Goal: Use online tool/utility

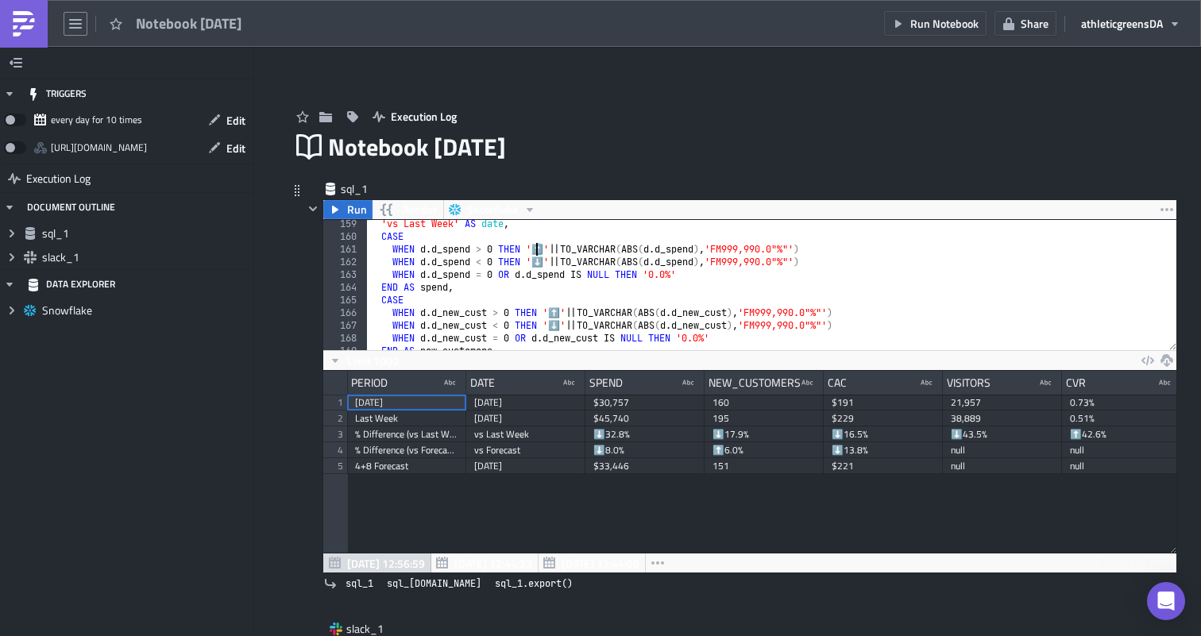
click at [538, 249] on div "'vs Last Week' AS date , CASE WHEN d . d_spend > 0 THEN '⬆️' || TO_VARCHAR ( AB…" at bounding box center [771, 296] width 809 height 156
click at [546, 257] on div "'vs Last Week' AS date , CASE WHEN d . d_spend > 0 THEN '⬆️ ' || TO_VARCHAR ( A…" at bounding box center [771, 296] width 809 height 156
click at [564, 314] on div "'vs Last Week' AS date , CASE WHEN d . d_spend > 0 THEN '⬆️ ' || TO_VARCHAR ( A…" at bounding box center [771, 296] width 809 height 156
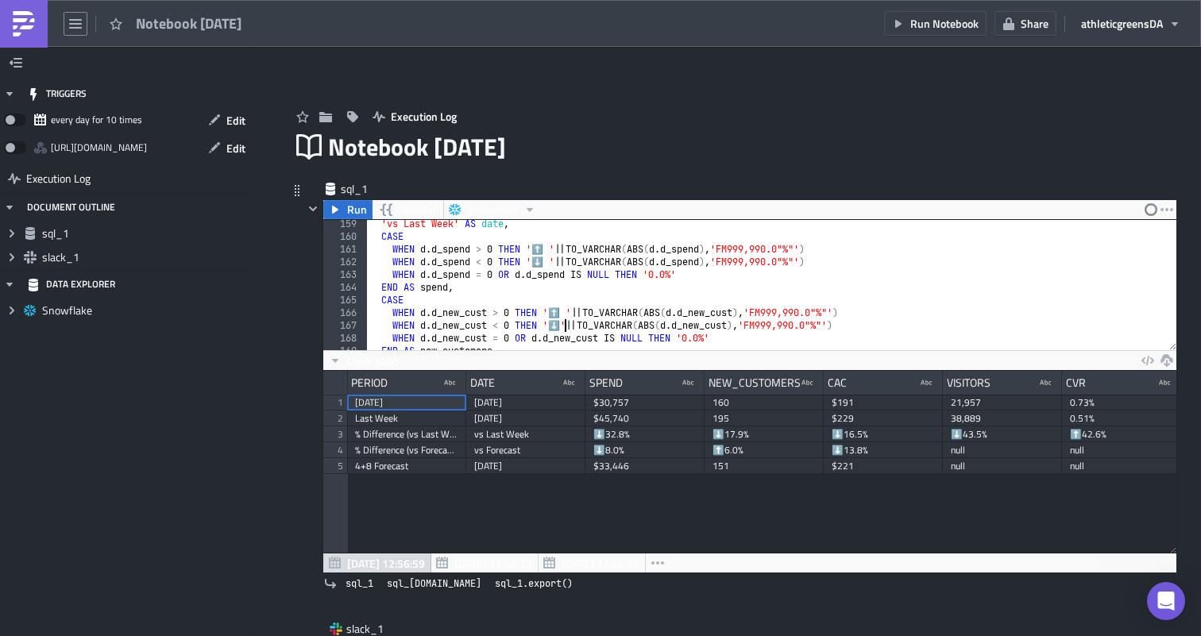
click at [564, 328] on div "'vs Last Week' AS date , CASE WHEN d . d_spend > 0 THEN '⬆️ ' || TO_VARCHAR ( A…" at bounding box center [771, 296] width 809 height 156
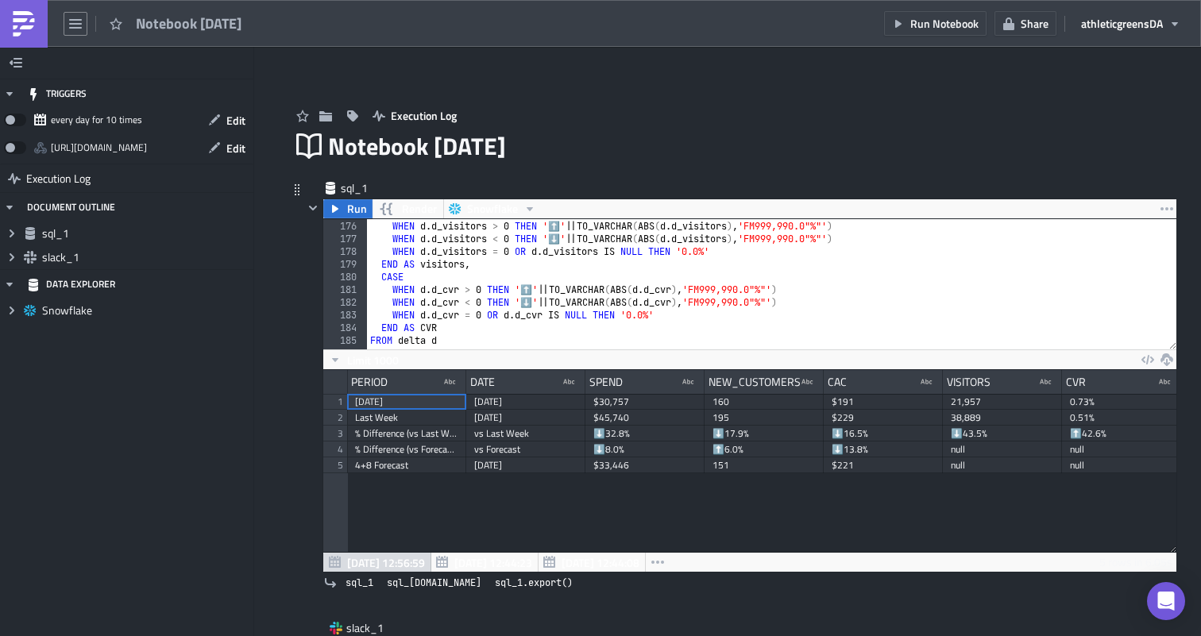
scroll to position [2172, 0]
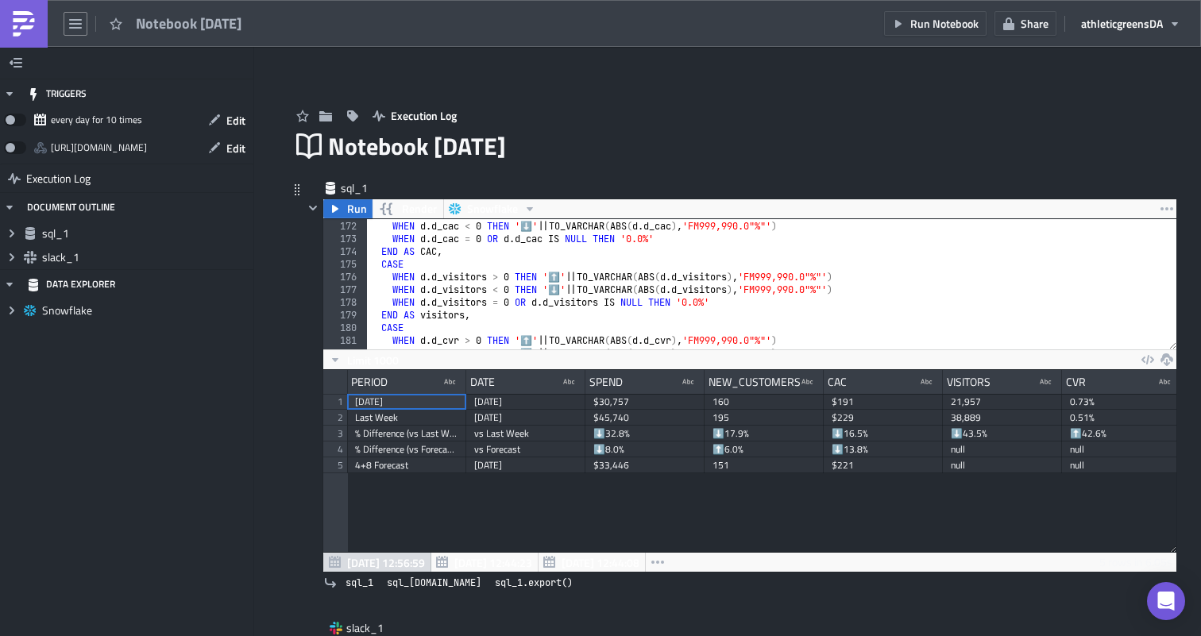
click at [562, 276] on div "WHEN d . d_cac > 0 THEN '⬆️' || TO_VARCHAR ( ABS ( d . d_cac ) , 'FM999,990.0"%…" at bounding box center [771, 285] width 809 height 156
click at [562, 289] on div "WHEN d . d_cac > 0 THEN '⬆️' || TO_VARCHAR ( ABS ( d . d_cac ) , 'FM999,990.0"%…" at bounding box center [771, 285] width 809 height 156
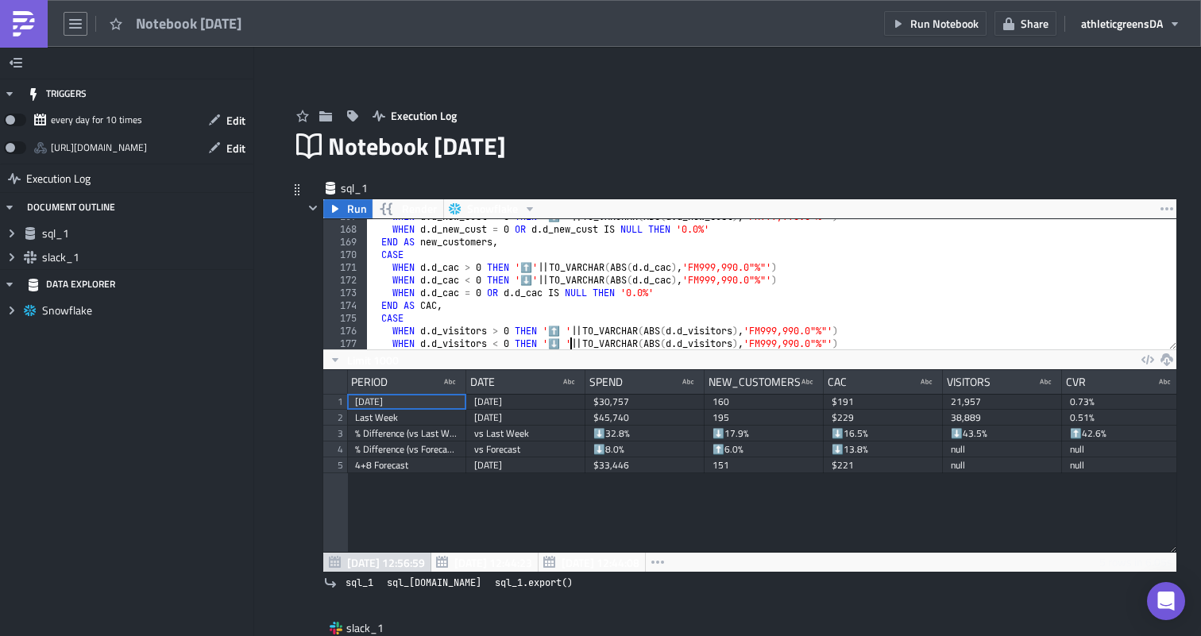
scroll to position [2111, 0]
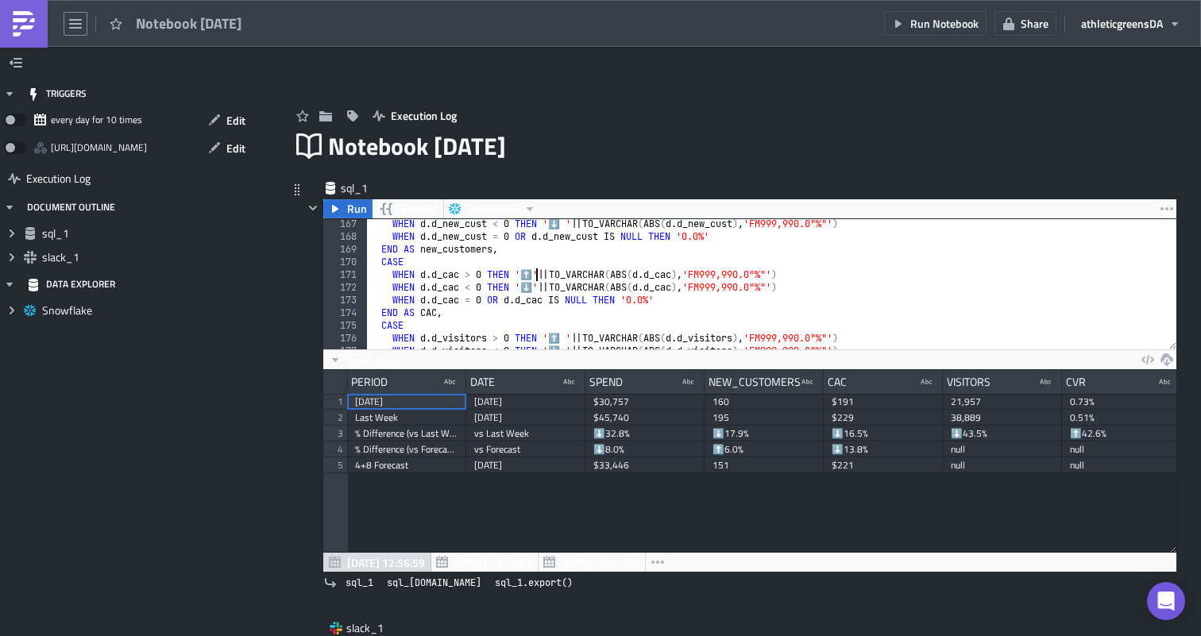
click at [534, 274] on div "WHEN d . d_new_cust < 0 THEN '⬇️ ' || TO_VARCHAR ( ABS ( d . d_new_cust ) , 'FM…" at bounding box center [771, 296] width 809 height 156
click at [534, 286] on div "WHEN d . d_new_cust < 0 THEN '⬇️ ' || TO_VARCHAR ( ABS ( d . d_new_cust ) , 'FM…" at bounding box center [771, 296] width 809 height 156
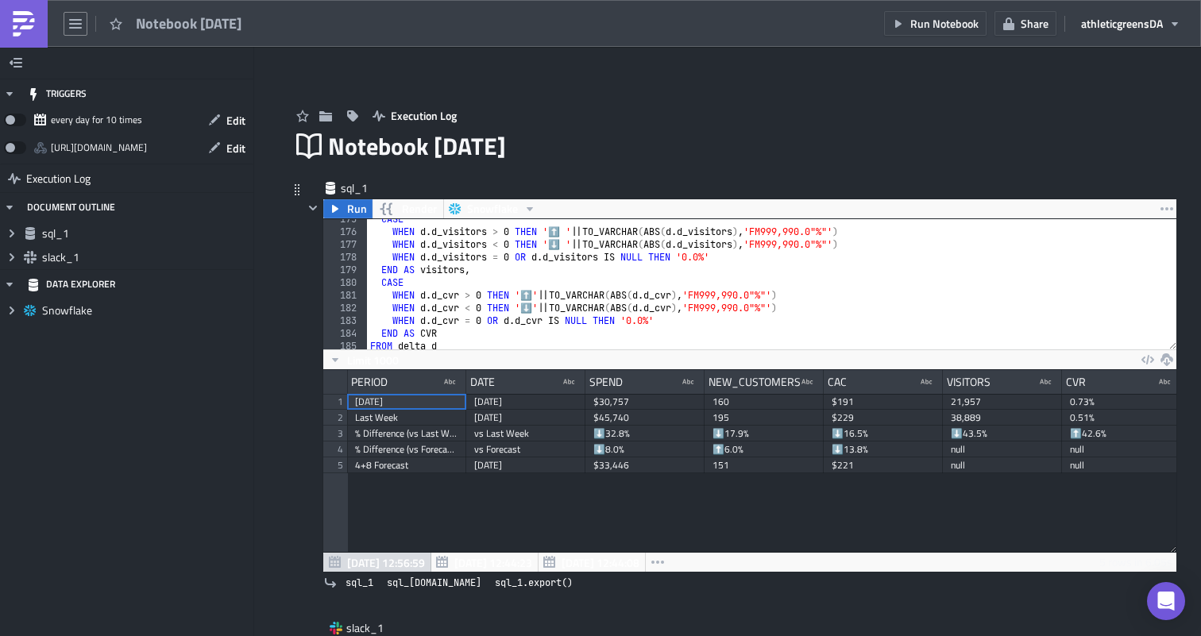
scroll to position [2225, 0]
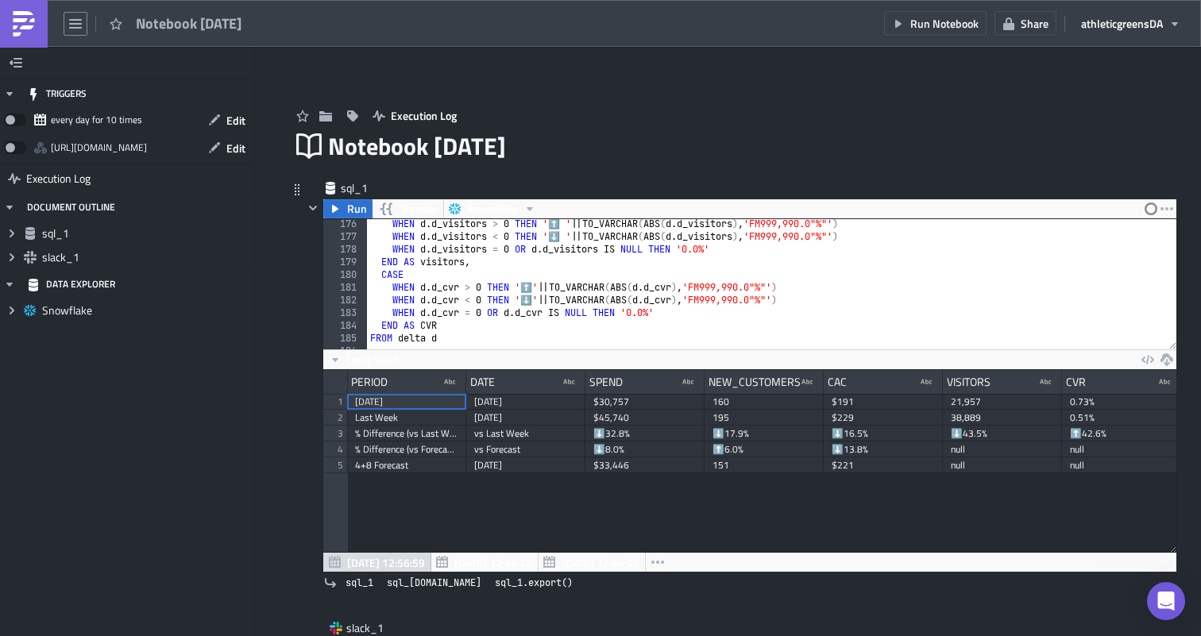
click at [535, 290] on div "WHEN d . d_visitors > 0 THEN '⬆️ ' || TO_VARCHAR ( ABS ( d . d_visitors ) , 'FM…" at bounding box center [771, 296] width 809 height 156
click at [534, 300] on div "WHEN d . d_visitors > 0 THEN '⬆️ ' || TO_VARCHAR ( ABS ( d . d_visitors ) , 'FM…" at bounding box center [771, 296] width 809 height 156
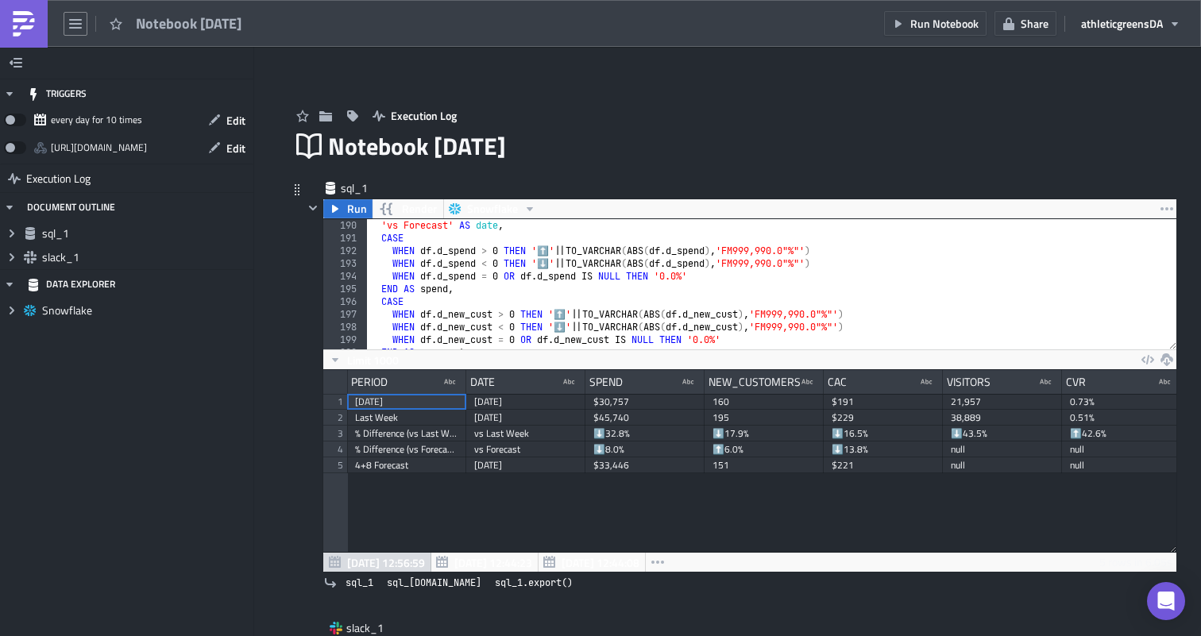
scroll to position [2402, 0]
click at [550, 247] on div "'vs Forecast' AS date , CASE WHEN df . d_spend > 0 THEN '⬆️' || TO_VARCHAR ( AB…" at bounding box center [771, 297] width 809 height 156
click at [550, 264] on div "'vs Forecast' AS date , CASE WHEN df . d_spend > 0 THEN '⬆️ ' || TO_VARCHAR ( A…" at bounding box center [771, 297] width 809 height 156
click at [569, 313] on div "'vs Forecast' AS date , CASE WHEN df . d_spend > 0 THEN '⬆️ ' || TO_VARCHAR ( A…" at bounding box center [771, 297] width 809 height 156
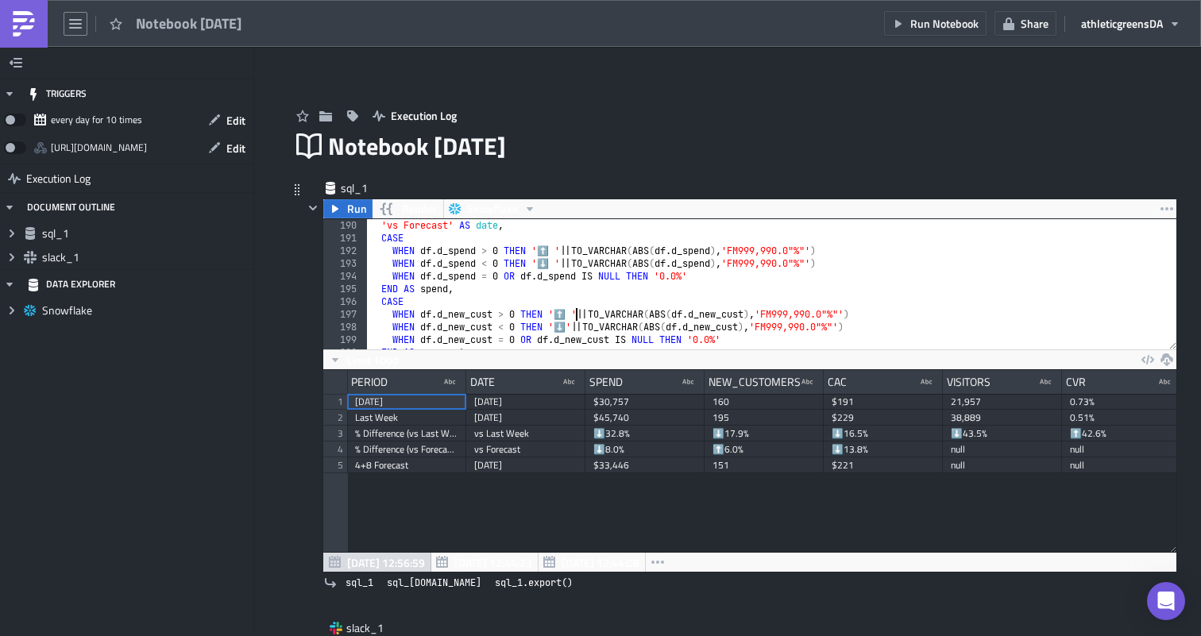
scroll to position [0, 17]
click at [569, 328] on div "'vs Forecast' AS date , CASE WHEN df . d_spend > 0 THEN '⬆️ ' || TO_VARCHAR ( A…" at bounding box center [771, 297] width 809 height 156
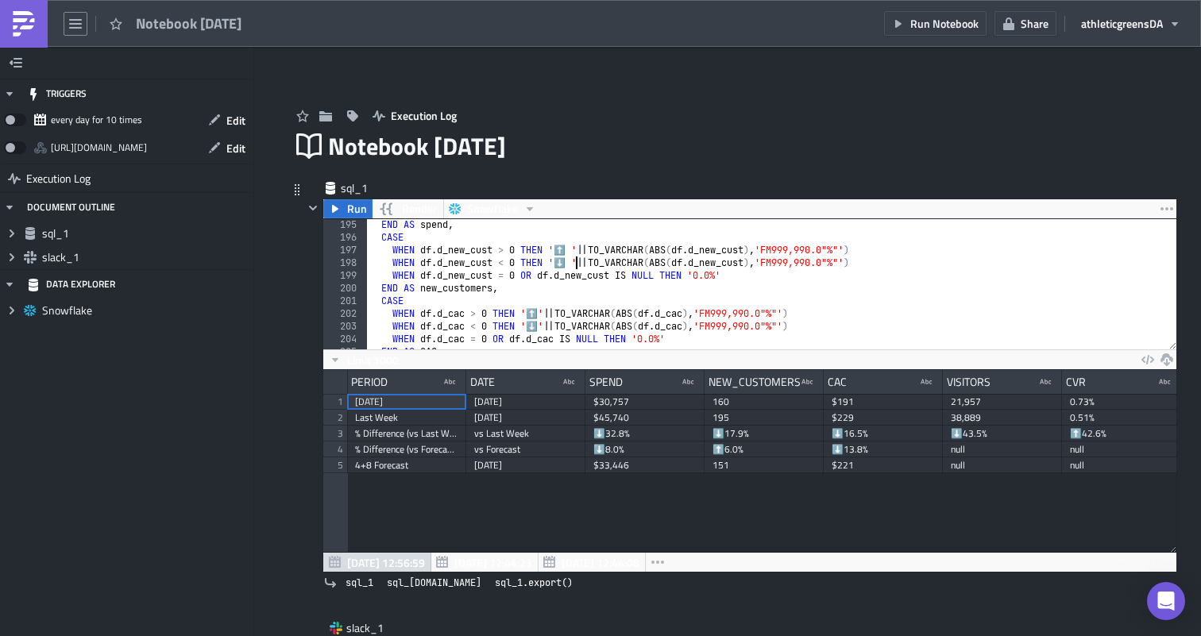
scroll to position [2514, 0]
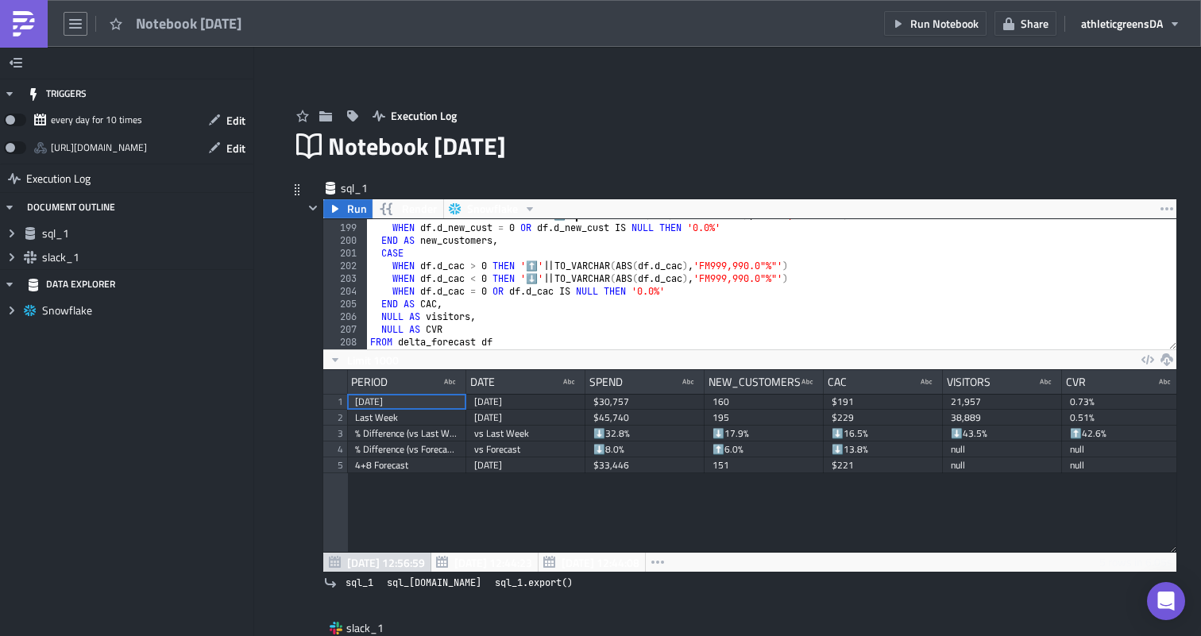
click at [542, 266] on div "WHEN df . d_new_cust < 0 THEN '⬇️ ' || TO_VARCHAR ( ABS ( df . d_new_cust ) , '…" at bounding box center [771, 287] width 809 height 156
click at [539, 278] on div "WHEN df . d_new_cust < 0 THEN '⬇️ ' || TO_VARCHAR ( ABS ( df . d_new_cust ) , '…" at bounding box center [771, 287] width 809 height 156
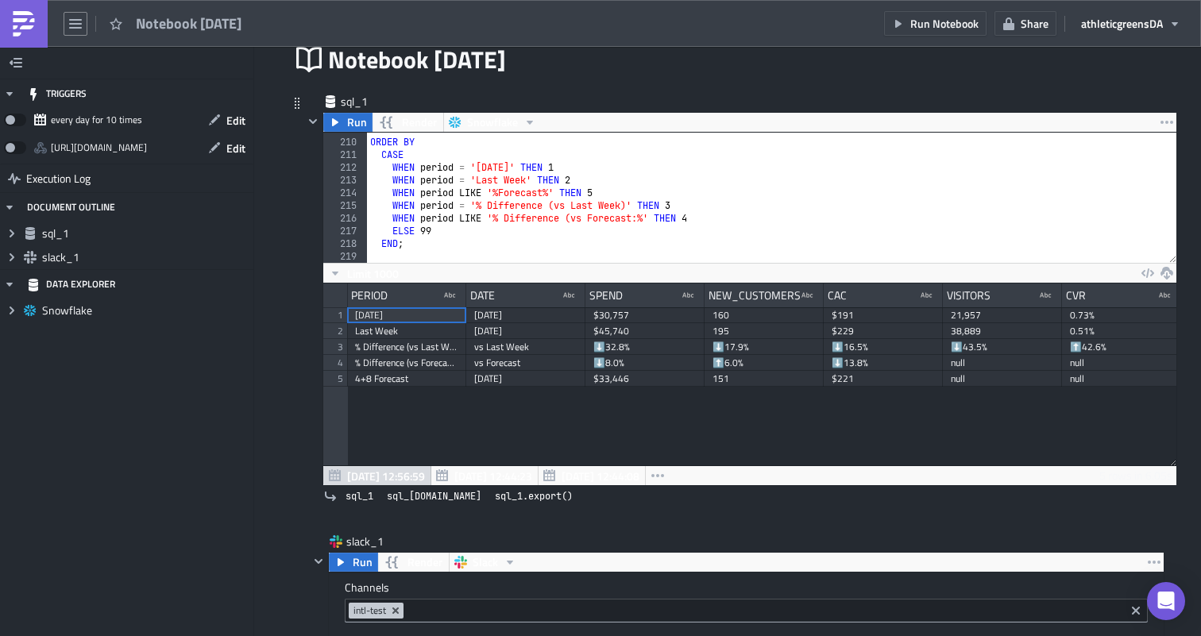
scroll to position [112, 0]
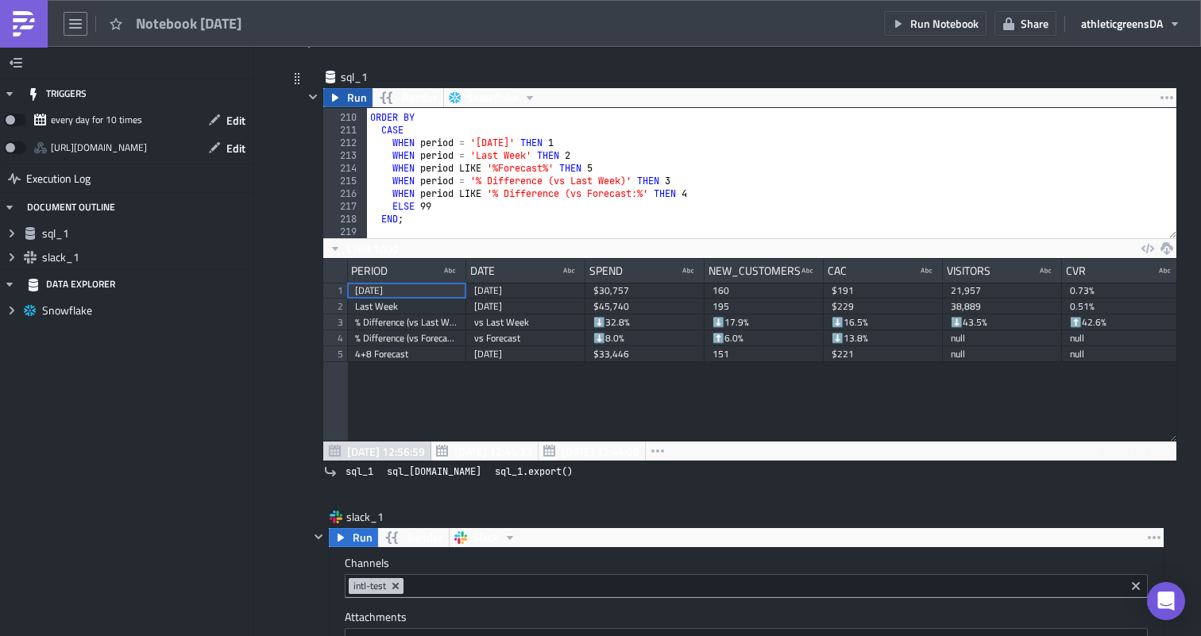
type textarea "WHEN df.d_cac < 0 THEN '⬇️ ' || TO_VARCHAR(ABS(df.d_cac), 'FM999,990.0"%"')"
click at [364, 101] on span "Run" at bounding box center [357, 97] width 20 height 19
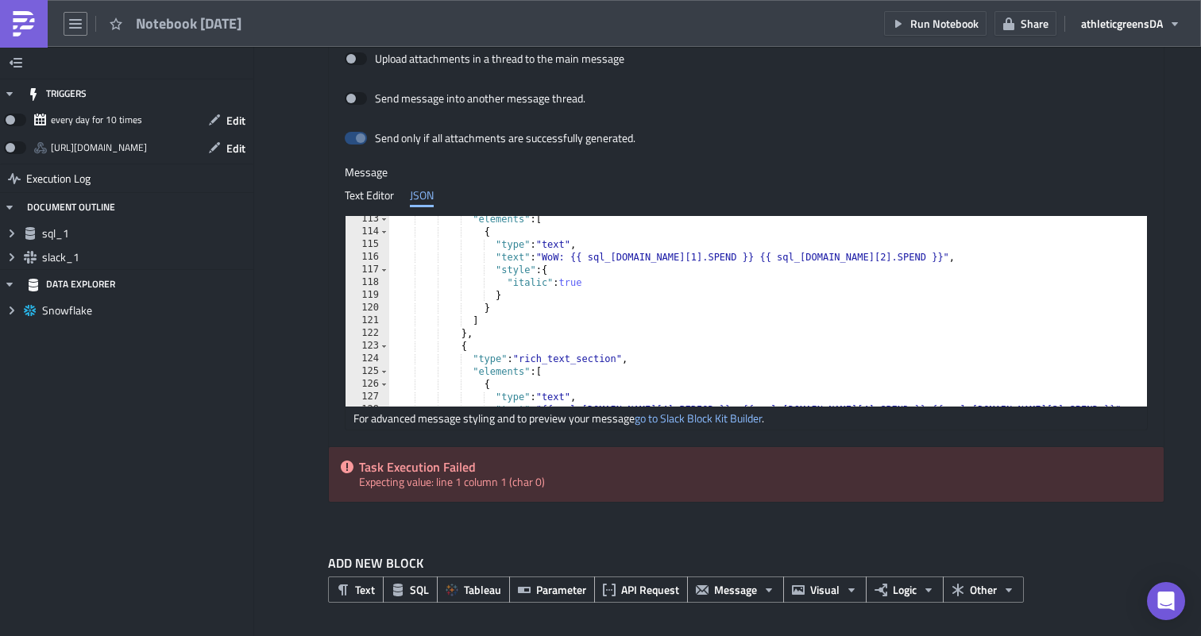
scroll to position [1426, 0]
click at [588, 258] on div ""elements" : [ { "type" : "text" , "text" : "WoW: {{ sql_1.data[1].SPEND }} {{ …" at bounding box center [781, 321] width 785 height 216
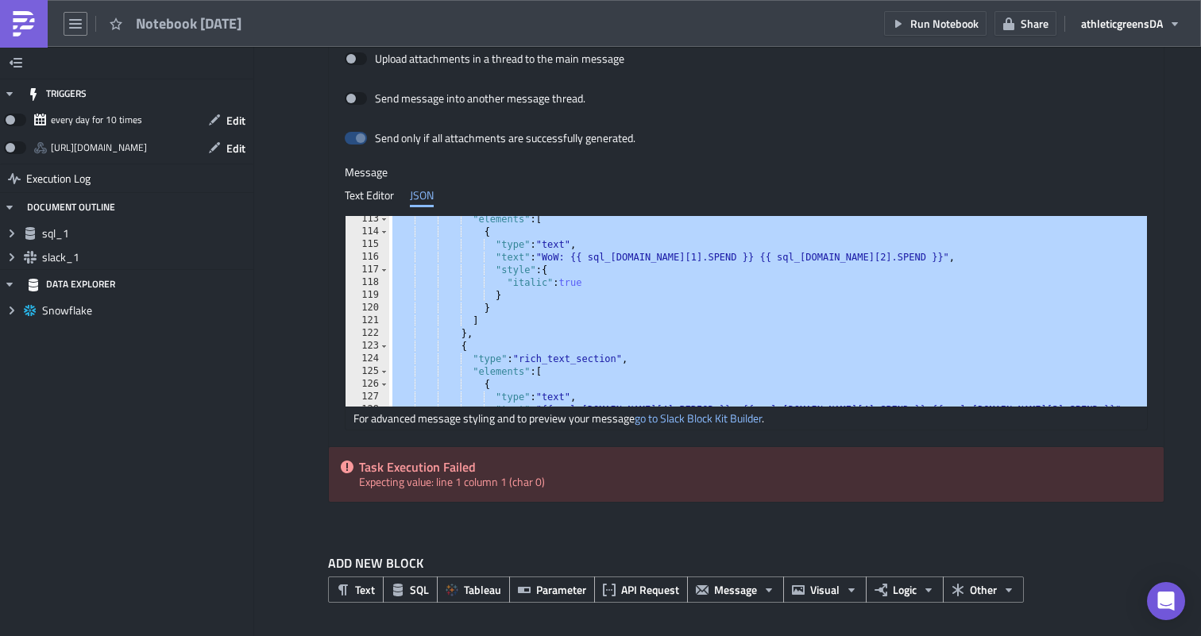
click at [539, 295] on div ""elements" : [ { "type" : "text" , "text" : "WoW: {{ sql_1.data[1].SPEND }} {{ …" at bounding box center [781, 321] width 785 height 216
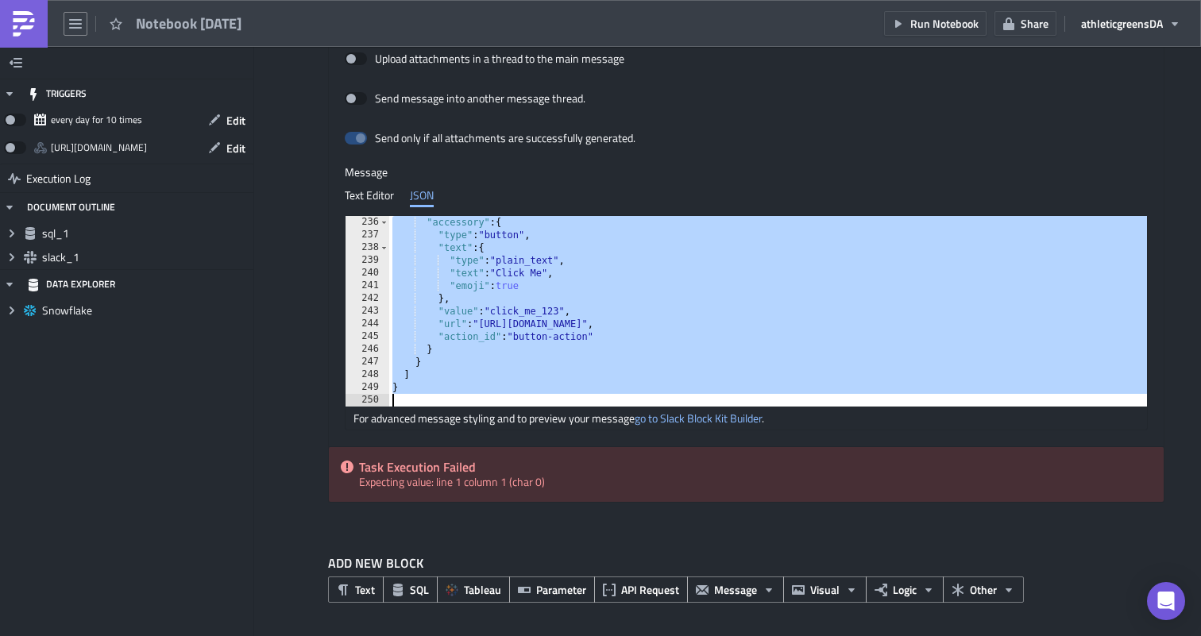
paste textarea
type textarea "}"
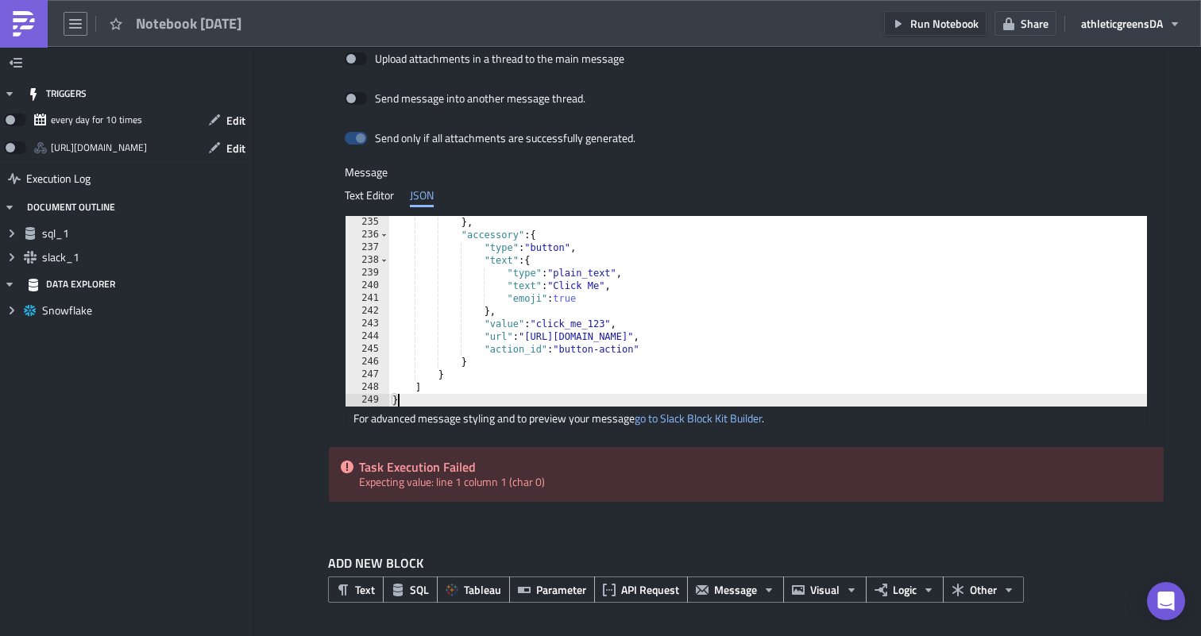
click at [931, 15] on span "Run Notebook" at bounding box center [944, 23] width 68 height 17
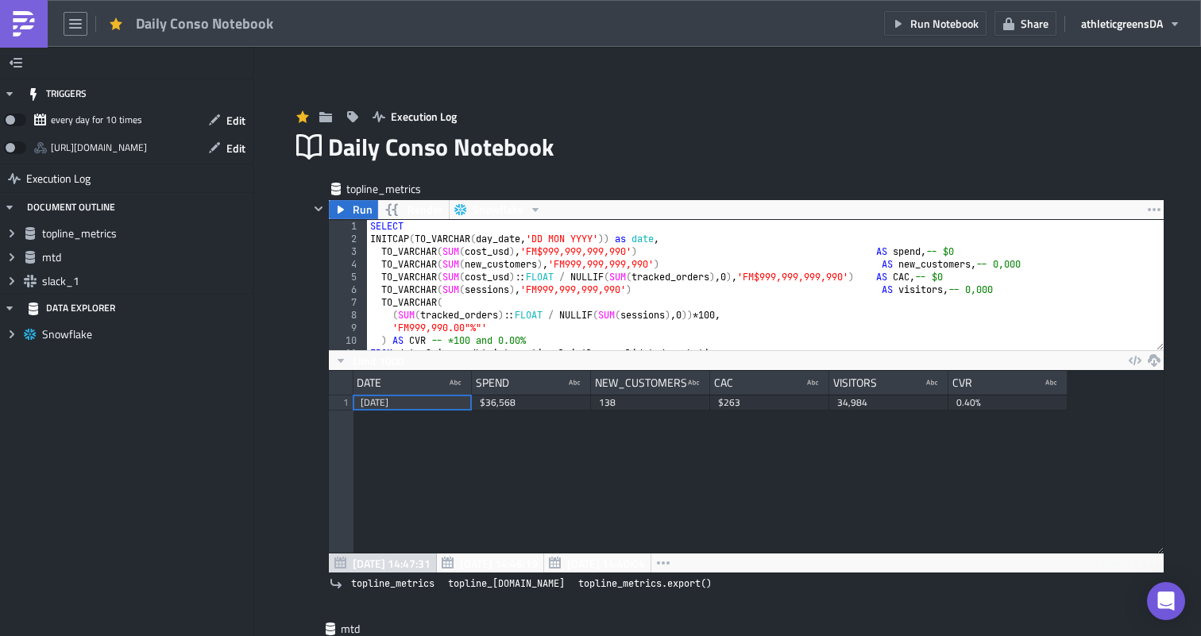
scroll to position [182, 853]
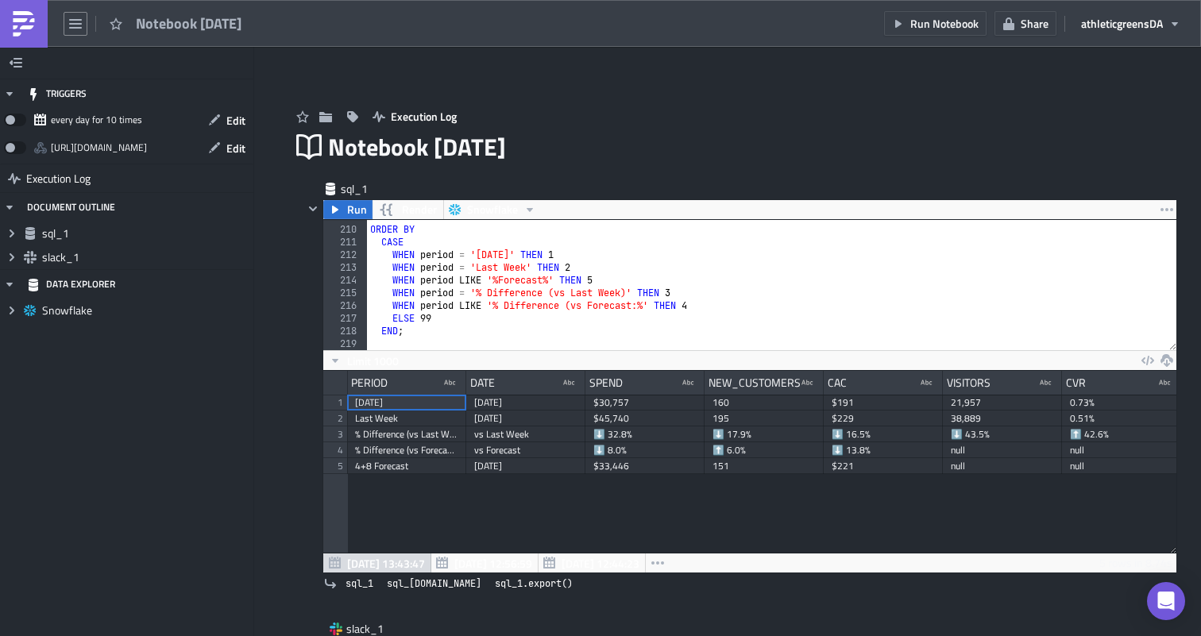
scroll to position [2974, 0]
